Goal: Task Accomplishment & Management: Manage account settings

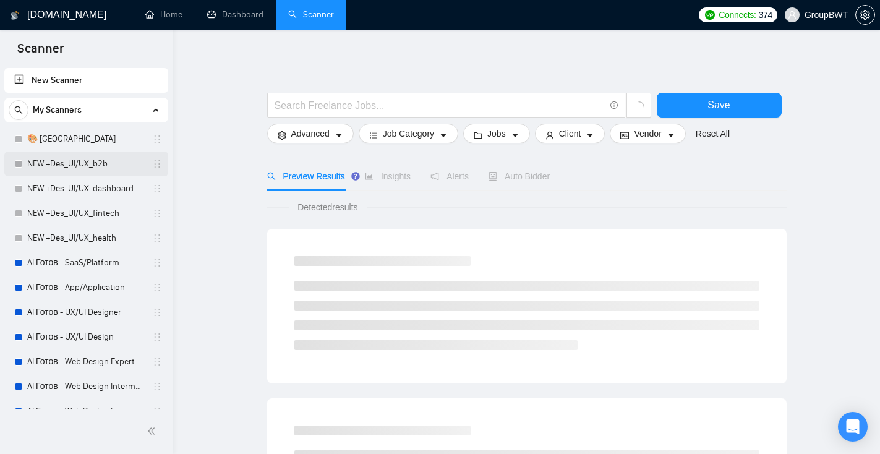
click at [114, 159] on link "NEW +Des_UI/UX_b2b" at bounding box center [85, 164] width 117 height 25
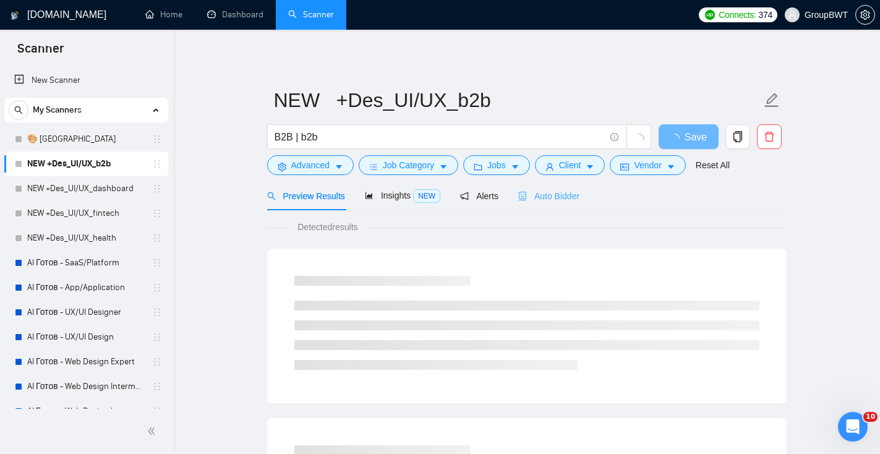
click at [547, 203] on div "Auto Bidder" at bounding box center [548, 195] width 61 height 29
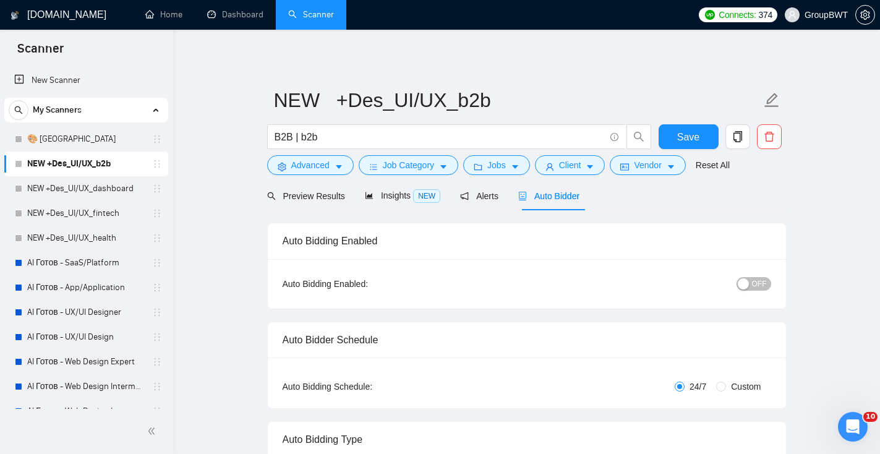
click at [769, 276] on div "OFF" at bounding box center [689, 283] width 163 height 14
click at [762, 286] on span "OFF" at bounding box center [759, 284] width 15 height 14
click at [679, 141] on span "Save" at bounding box center [688, 136] width 22 height 15
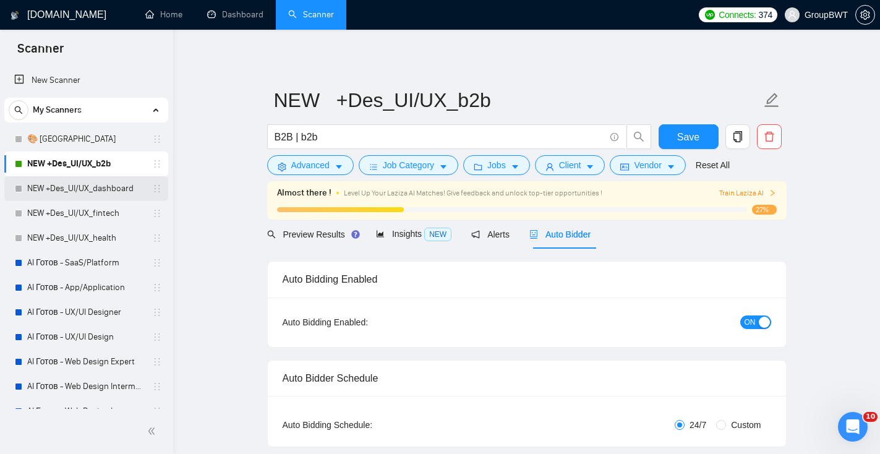
click at [107, 190] on link "NEW +Des_UI/UX_dashboard" at bounding box center [85, 188] width 117 height 25
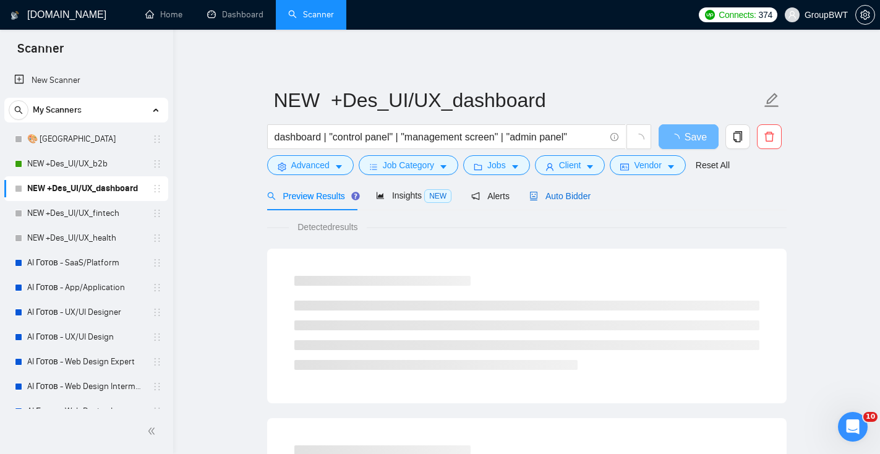
click at [571, 194] on span "Auto Bidder" at bounding box center [559, 196] width 61 height 10
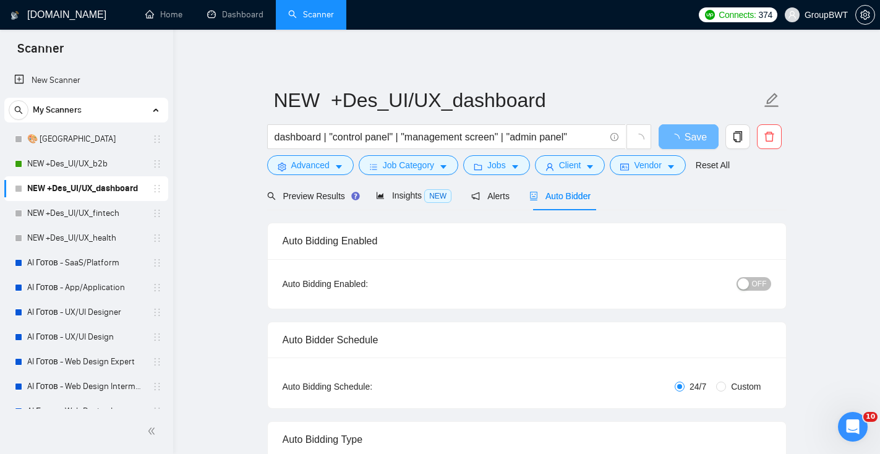
click at [761, 280] on span "OFF" at bounding box center [759, 284] width 15 height 14
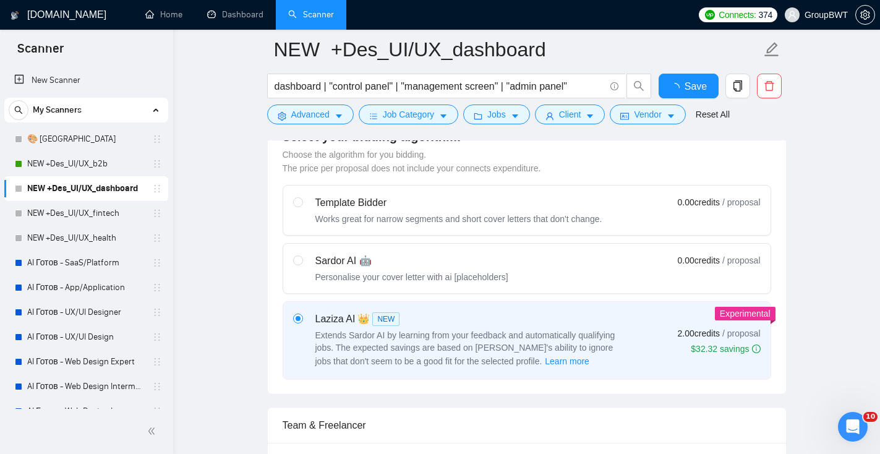
scroll to position [365, 0]
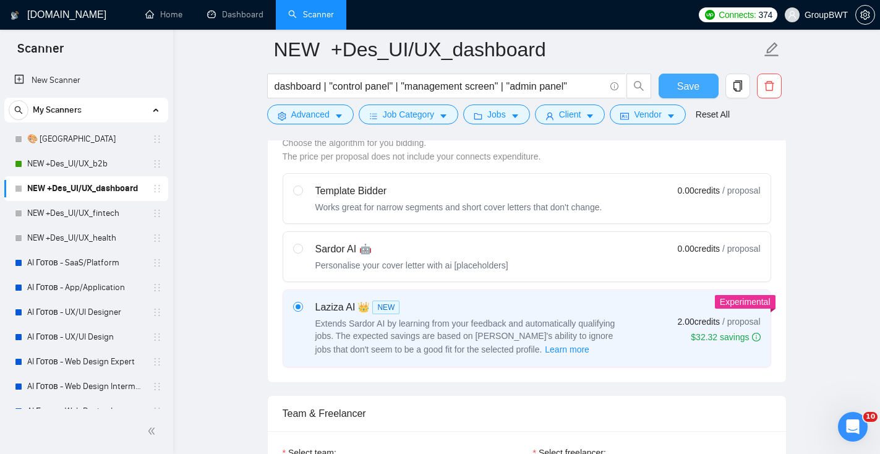
click at [685, 85] on span "Save" at bounding box center [688, 86] width 22 height 15
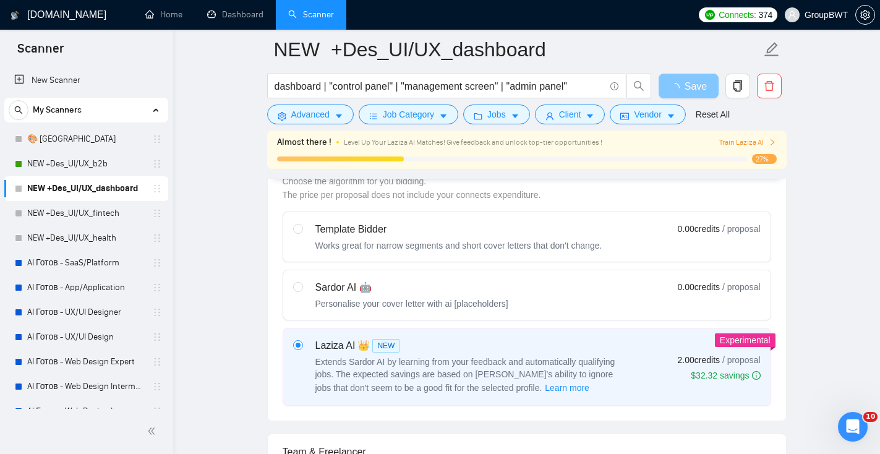
scroll to position [0, 0]
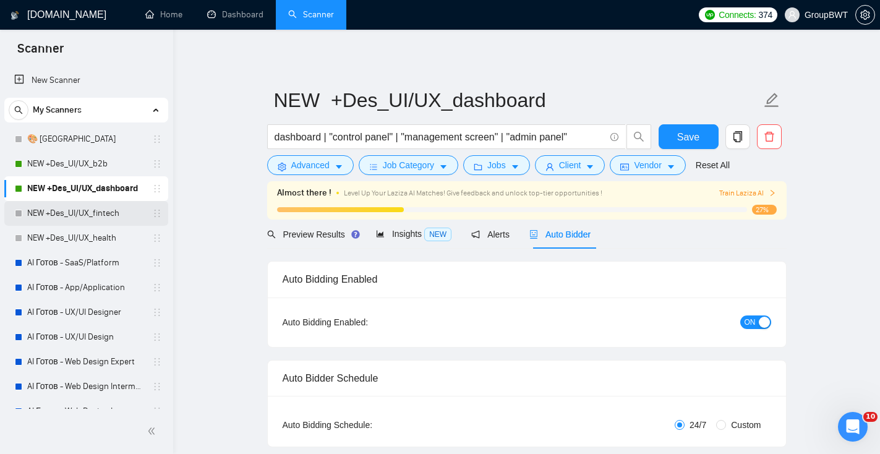
click at [120, 214] on link "NEW +Des_UI/UX_fintech" at bounding box center [85, 213] width 117 height 25
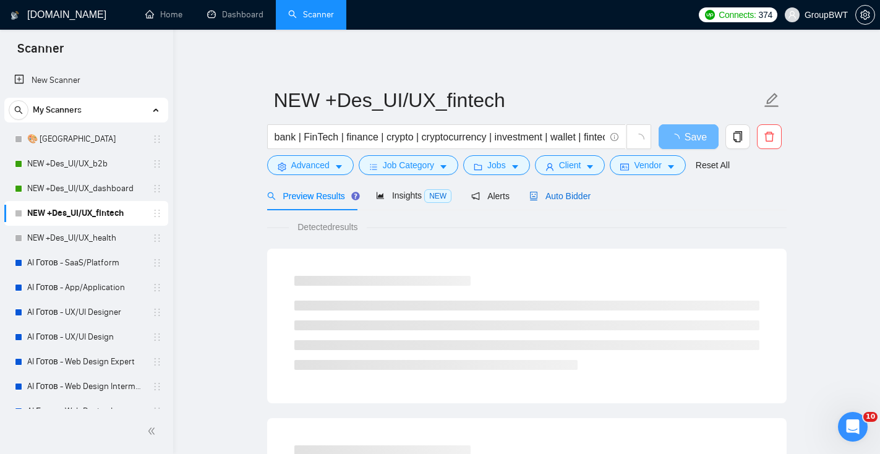
click at [579, 201] on div "Auto Bidder" at bounding box center [559, 196] width 61 height 14
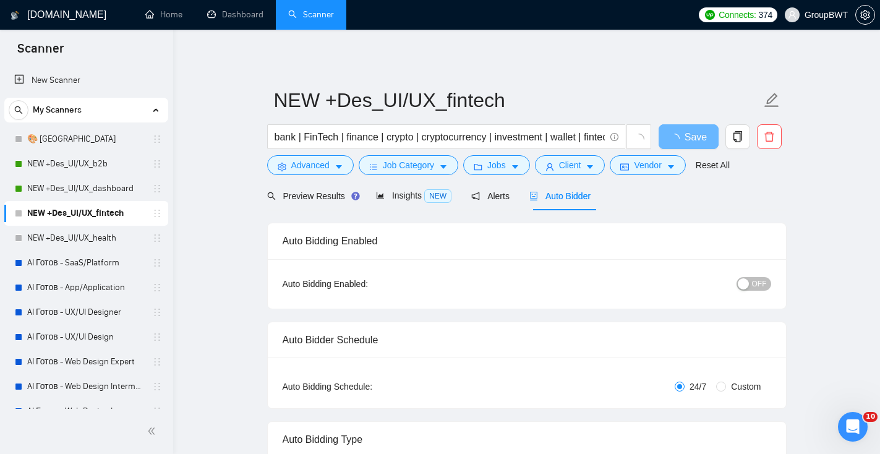
click at [748, 282] on div "button" at bounding box center [743, 283] width 11 height 11
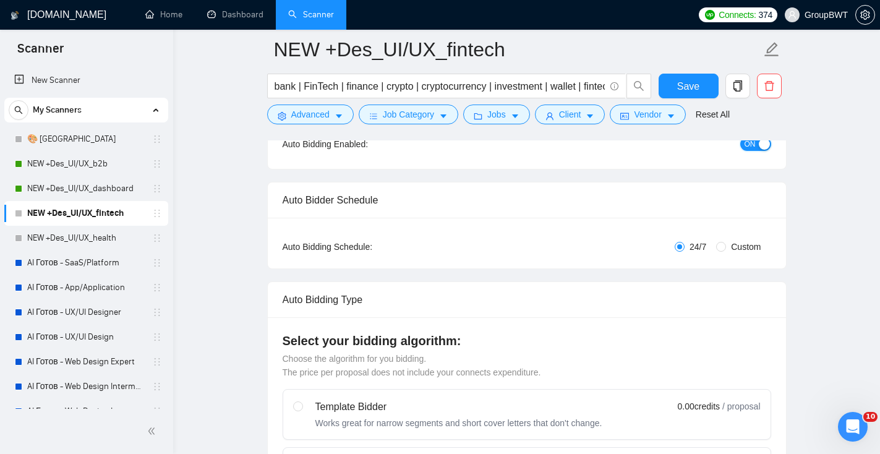
scroll to position [60, 0]
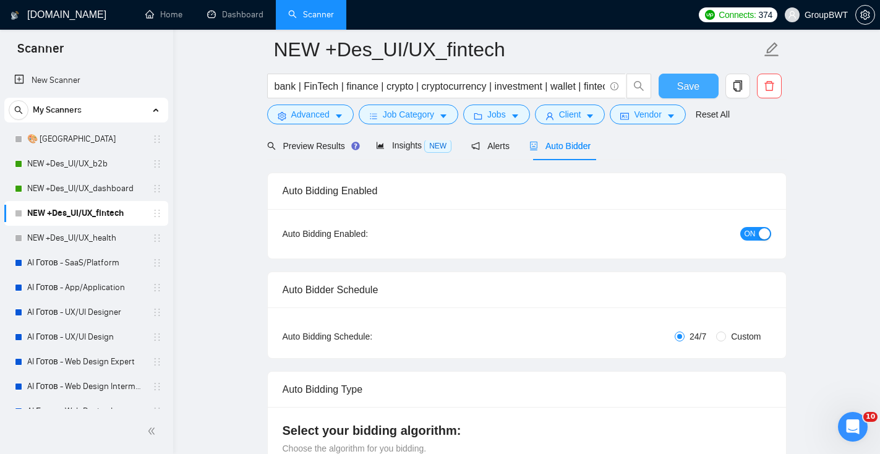
click at [686, 90] on span "Save" at bounding box center [688, 86] width 22 height 15
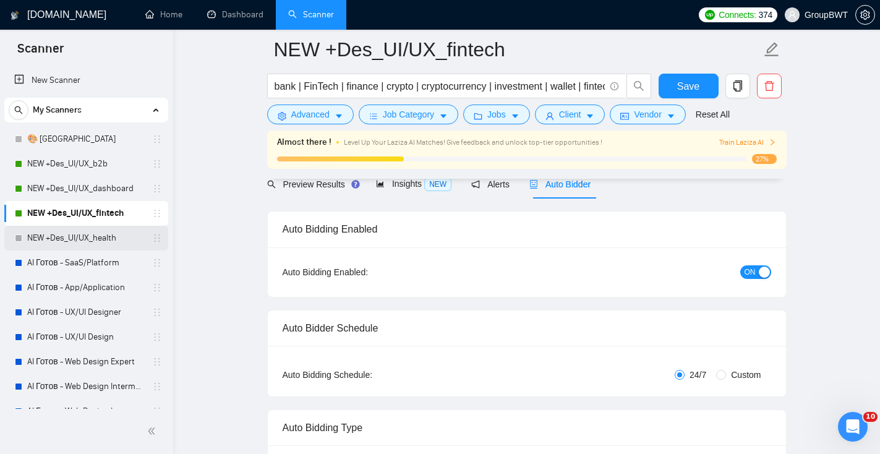
click at [124, 237] on link "NEW +Des_UI/UX_health" at bounding box center [85, 238] width 117 height 25
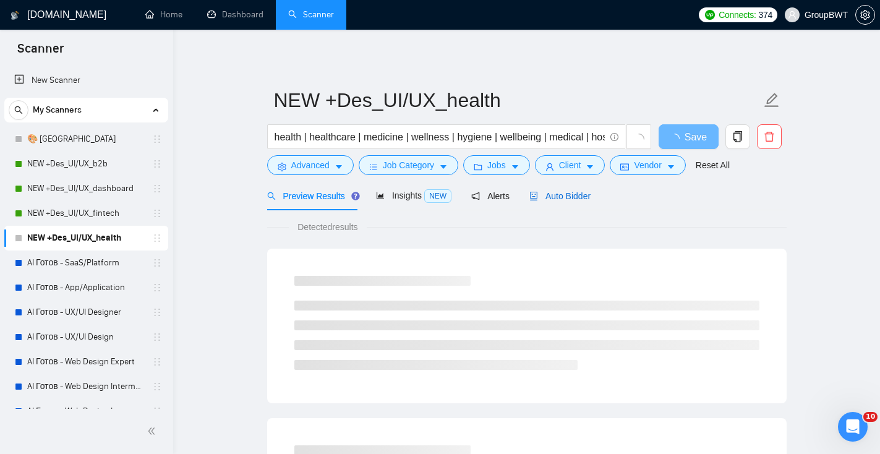
click at [588, 202] on div "Auto Bidder" at bounding box center [559, 196] width 61 height 14
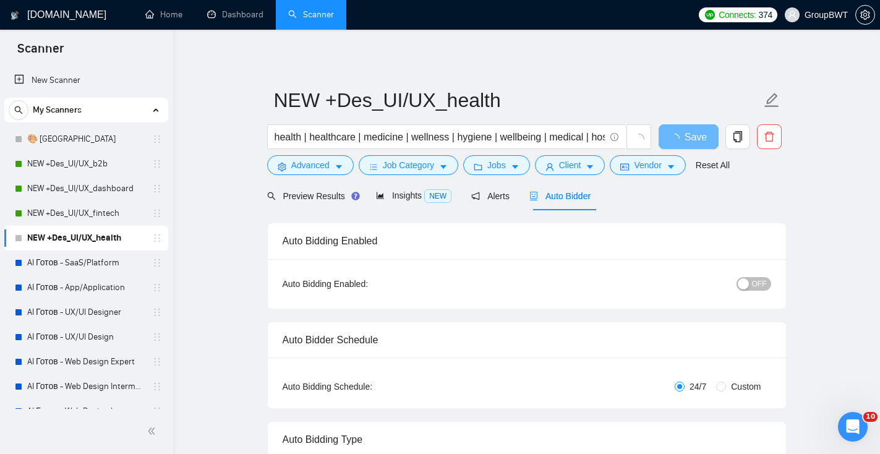
click at [749, 287] on button "OFF" at bounding box center [754, 284] width 35 height 14
click at [698, 136] on span "Save" at bounding box center [688, 136] width 22 height 15
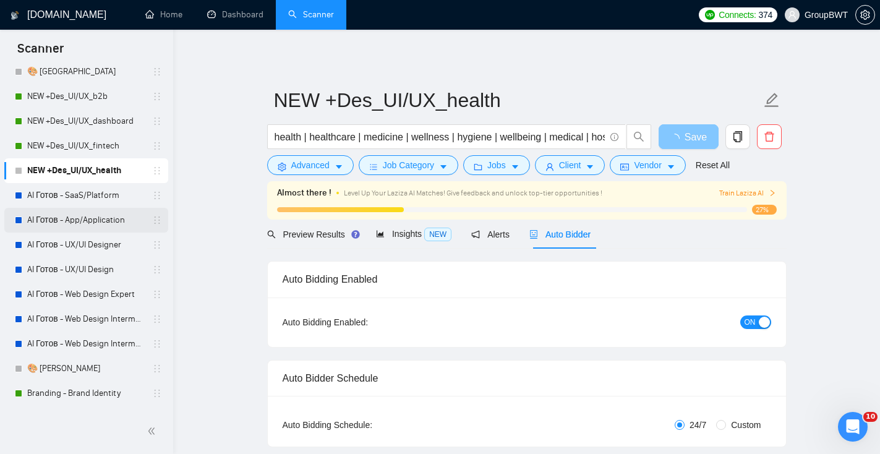
scroll to position [79, 0]
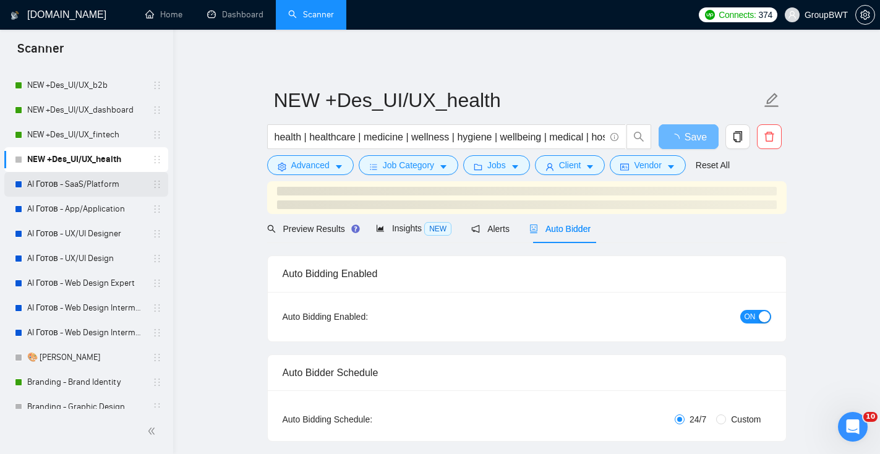
click at [100, 187] on link "AI Готов - SaaS/Platform" at bounding box center [85, 184] width 117 height 25
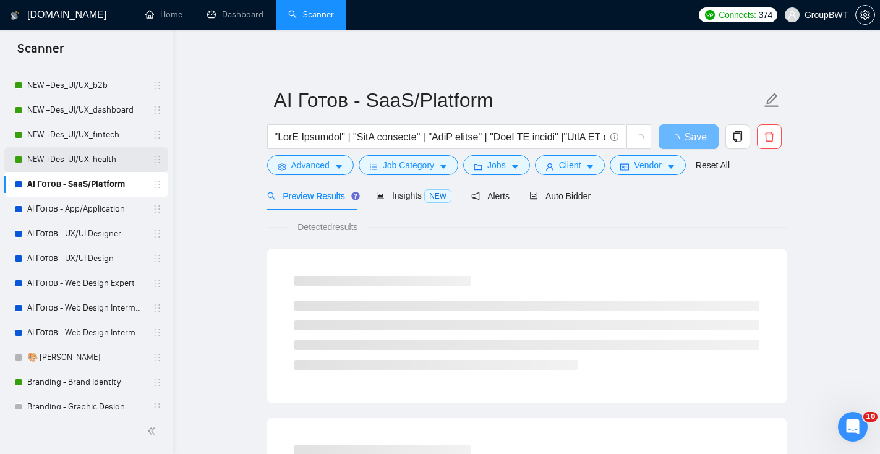
click at [95, 156] on link "NEW +Des_UI/UX_health" at bounding box center [85, 159] width 117 height 25
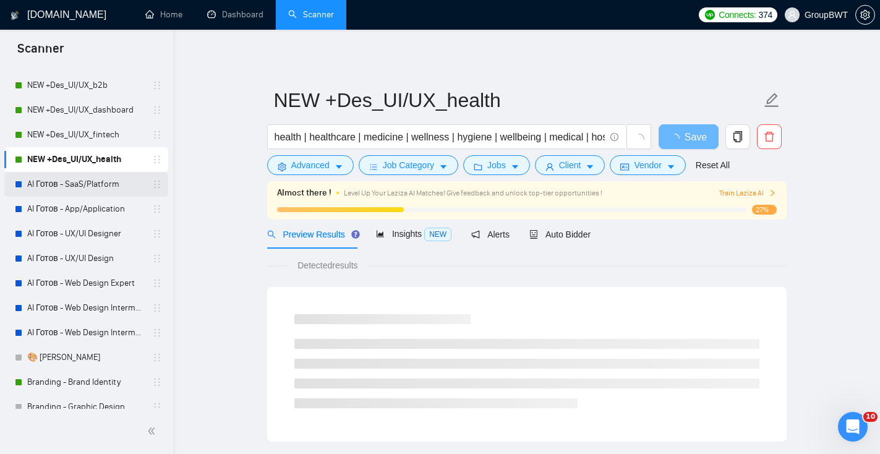
click at [100, 186] on link "AI Готов - SaaS/Platform" at bounding box center [85, 184] width 117 height 25
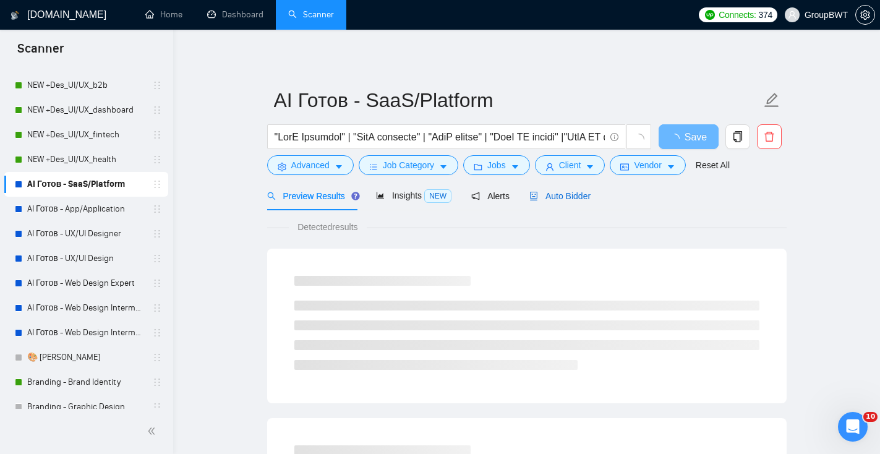
click at [588, 200] on span "Auto Bidder" at bounding box center [559, 196] width 61 height 10
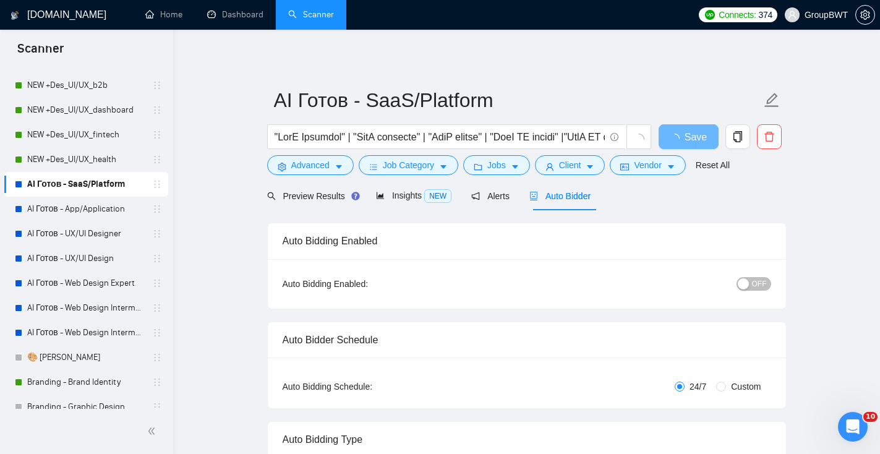
click at [748, 288] on div "button" at bounding box center [743, 283] width 11 height 11
click at [685, 133] on span "Save" at bounding box center [688, 136] width 22 height 15
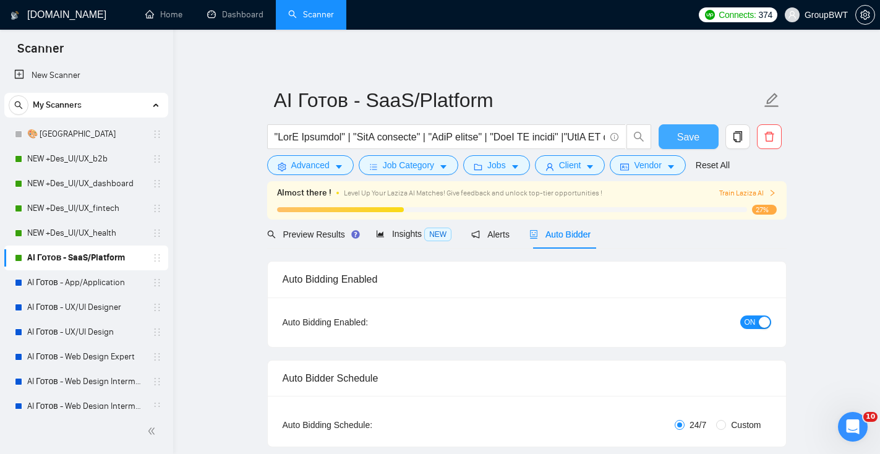
scroll to position [6, 0]
click at [116, 277] on link "AI Готов - App/Application" at bounding box center [85, 281] width 117 height 25
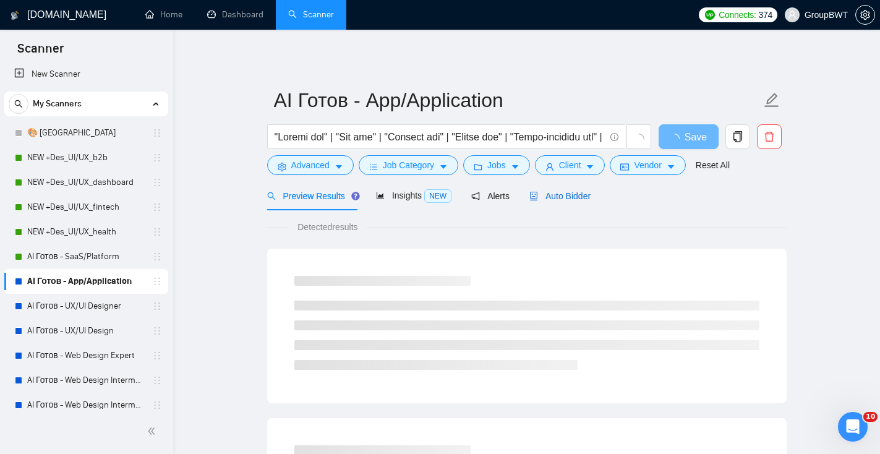
click at [570, 197] on span "Auto Bidder" at bounding box center [559, 196] width 61 height 10
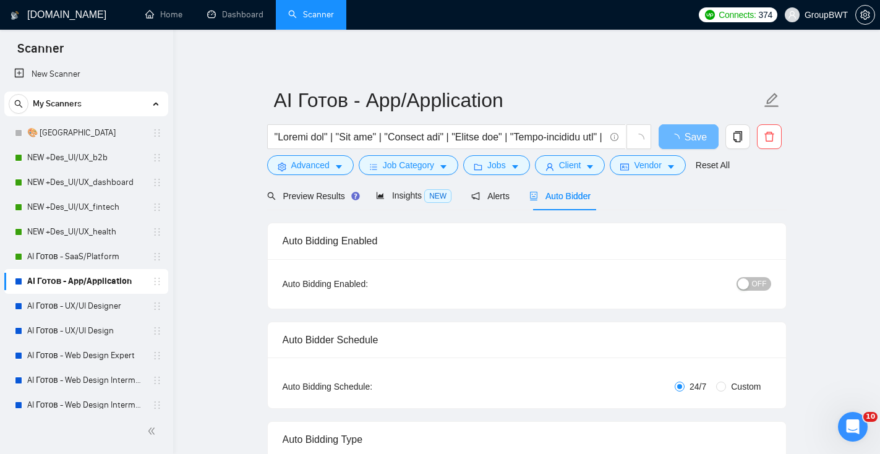
click at [764, 279] on span "OFF" at bounding box center [759, 284] width 15 height 14
click at [675, 145] on button "Save" at bounding box center [689, 136] width 60 height 25
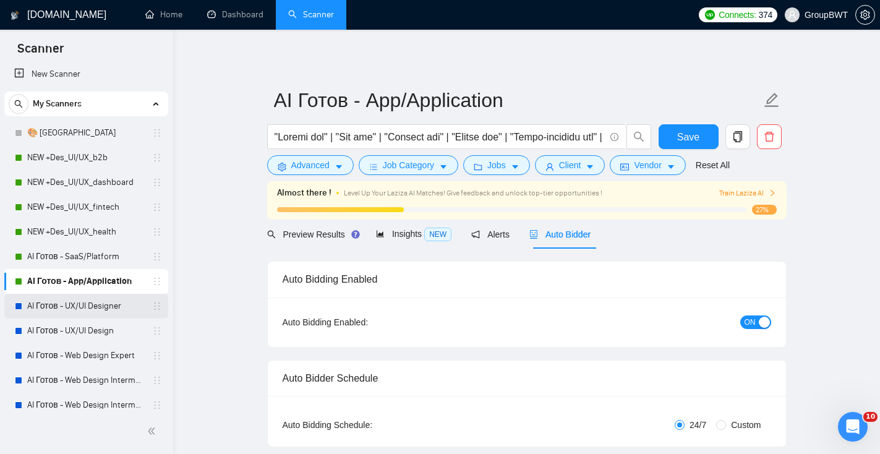
click at [116, 305] on link "AI Готов - UX/UI Designer" at bounding box center [85, 306] width 117 height 25
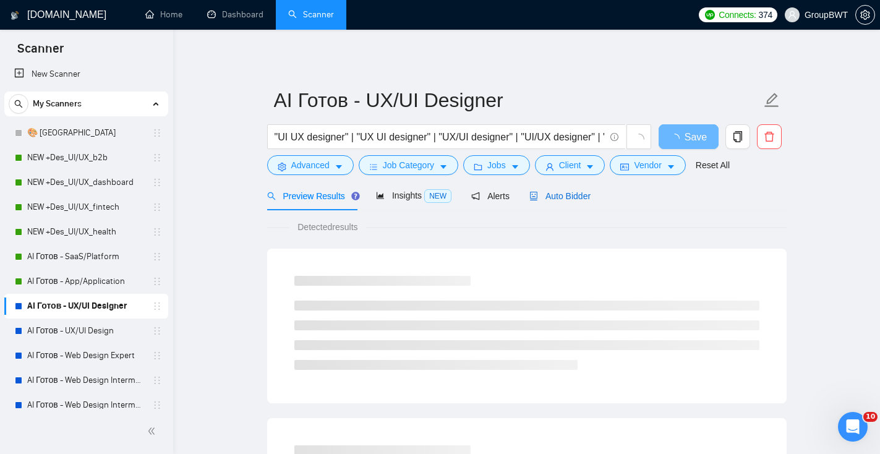
click at [576, 192] on span "Auto Bidder" at bounding box center [559, 196] width 61 height 10
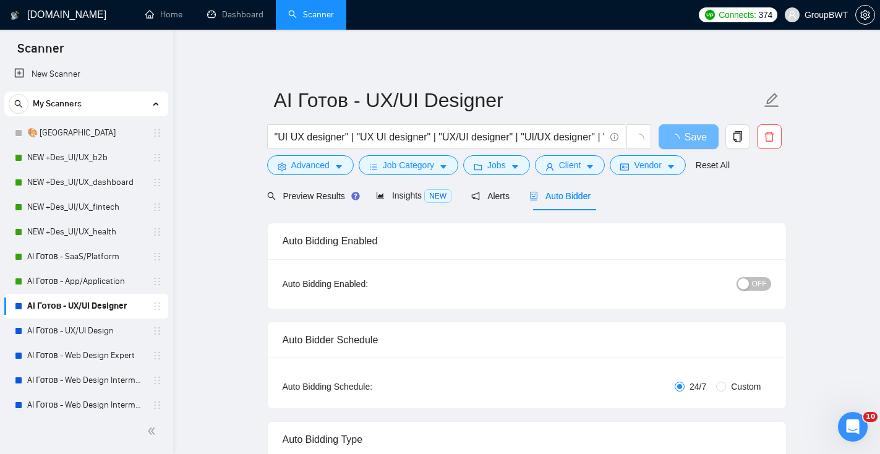
click at [748, 283] on div "button" at bounding box center [743, 283] width 11 height 11
click at [683, 133] on span "Save" at bounding box center [688, 136] width 22 height 15
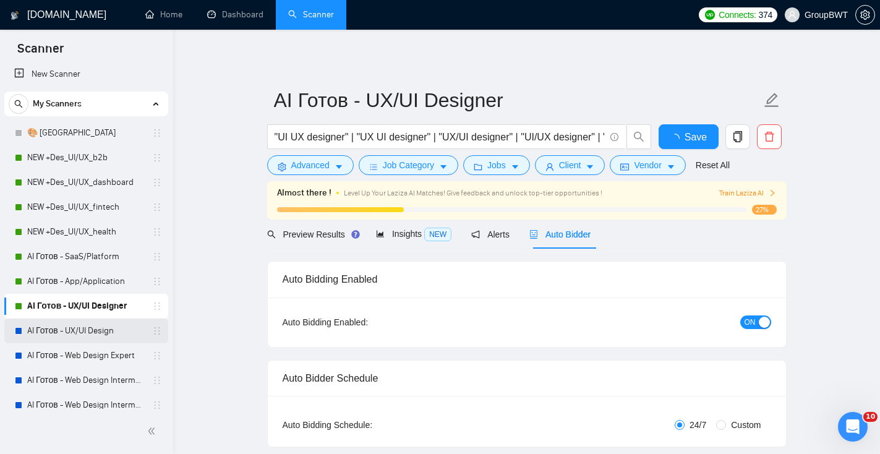
click at [80, 335] on link "AI Готов - UX/UI Design" at bounding box center [85, 330] width 117 height 25
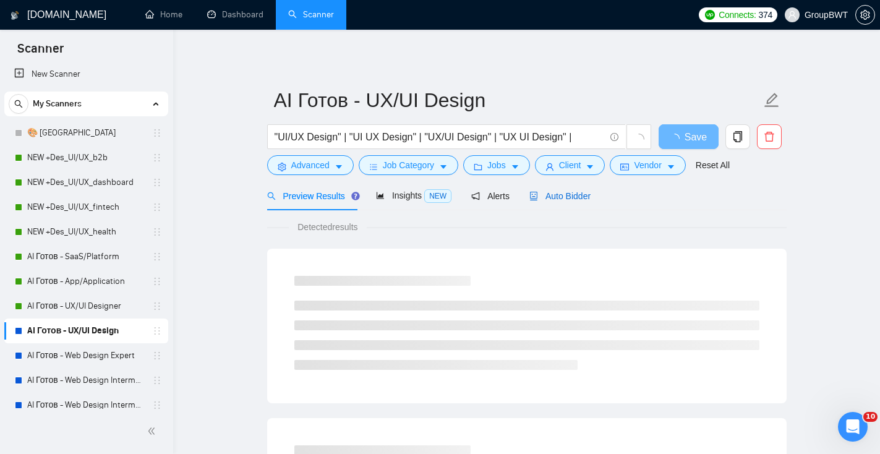
click at [565, 195] on span "Auto Bidder" at bounding box center [559, 196] width 61 height 10
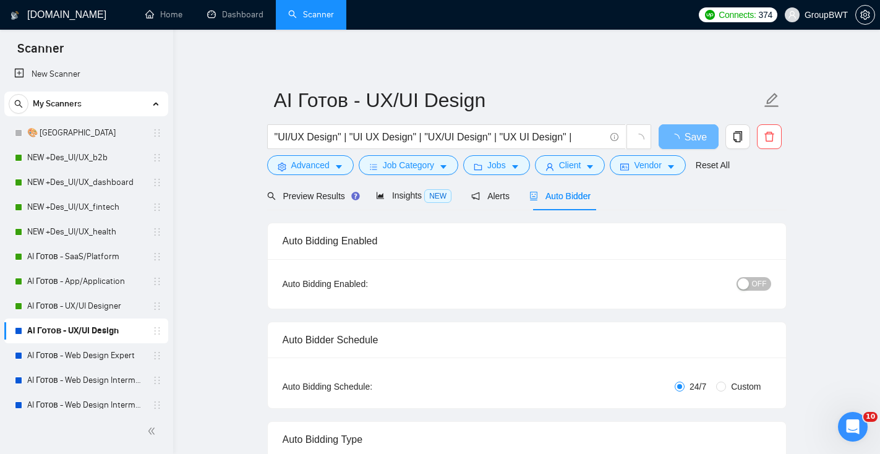
click at [743, 284] on div "button" at bounding box center [743, 283] width 11 height 11
click at [691, 132] on span "Save" at bounding box center [688, 136] width 22 height 15
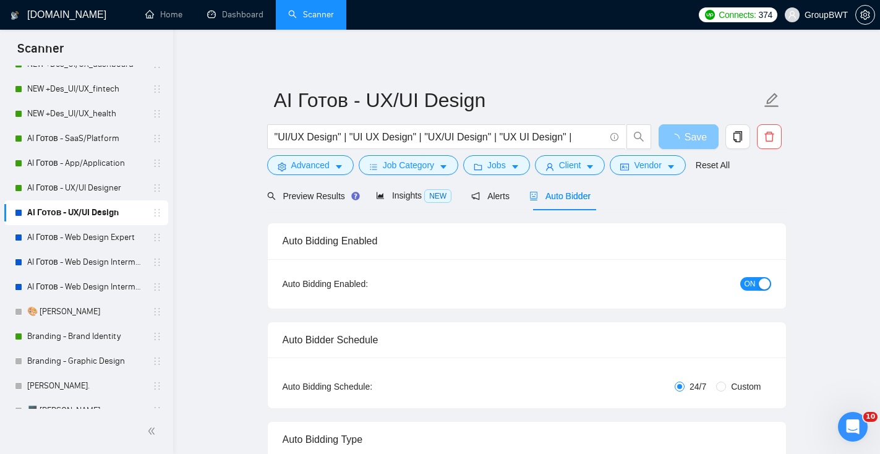
scroll to position [130, 0]
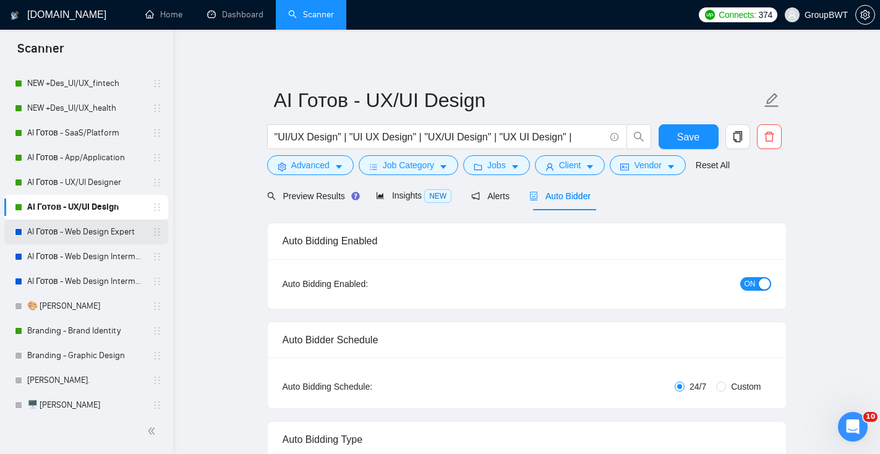
click at [114, 229] on link "AI Готов - Web Design Expert" at bounding box center [85, 232] width 117 height 25
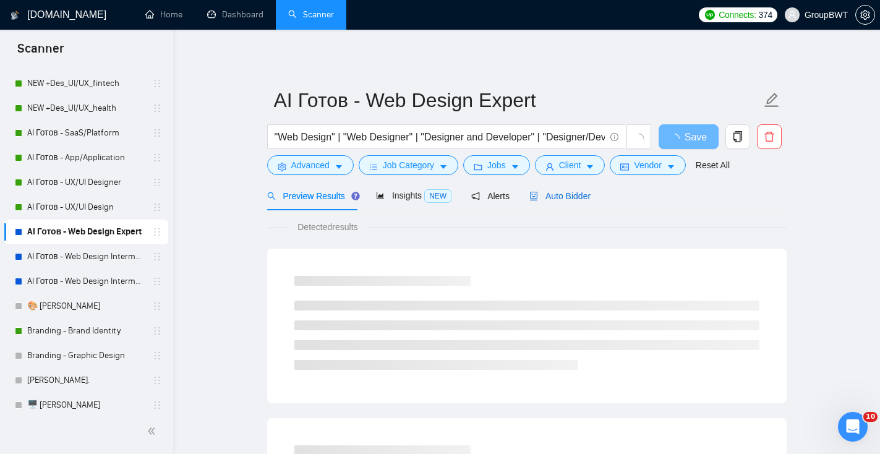
click at [578, 195] on span "Auto Bidder" at bounding box center [559, 196] width 61 height 10
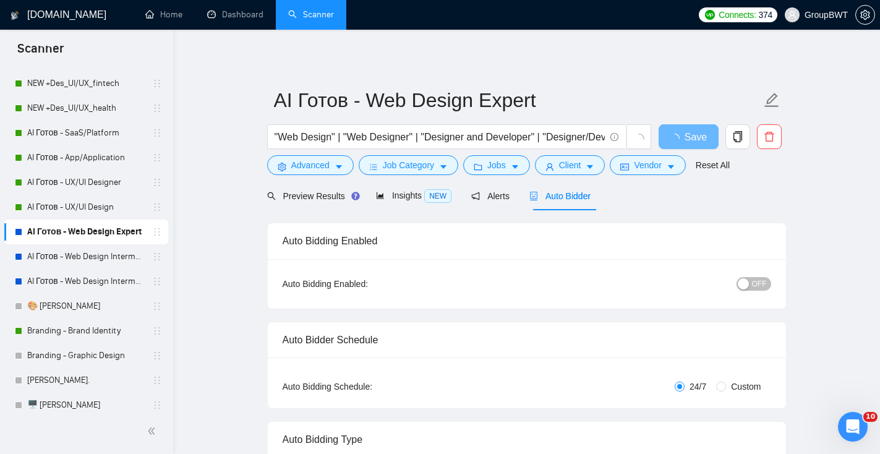
click at [753, 284] on span "OFF" at bounding box center [759, 284] width 15 height 14
click at [681, 137] on span "Save" at bounding box center [688, 136] width 22 height 15
